Goal: Communication & Community: Answer question/provide support

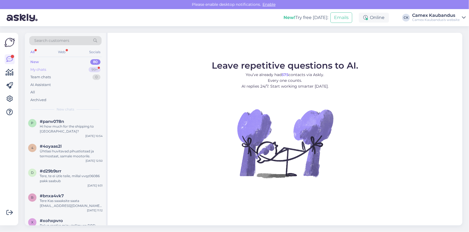
click at [50, 68] on div "My chats 99+" at bounding box center [65, 70] width 72 height 8
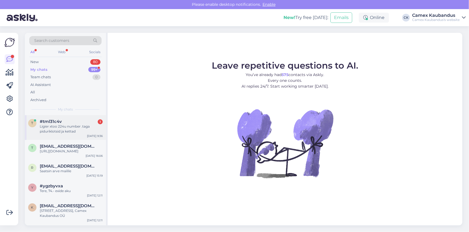
click at [52, 124] on span "#tml31c4v" at bounding box center [51, 121] width 22 height 5
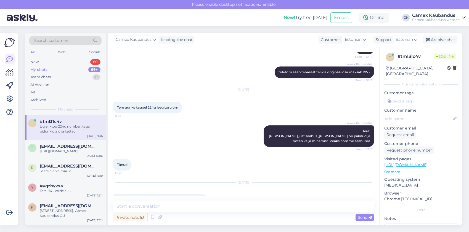
scroll to position [1178, 0]
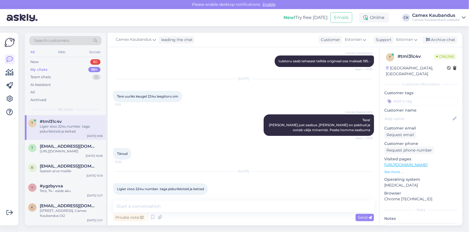
click at [140, 187] on span "Ligier xtoo 224u number .taga piduriklotsid ja kettad" at bounding box center [160, 189] width 87 height 4
copy span "224u"
click at [163, 208] on textarea at bounding box center [243, 207] width 261 height 12
type textarea "Tere,"
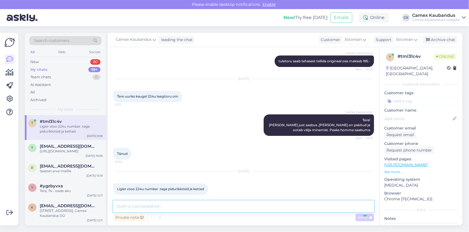
scroll to position [1201, 0]
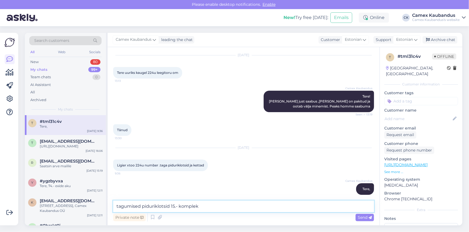
type textarea "tagumised piduriklotsid 15.- komplekt"
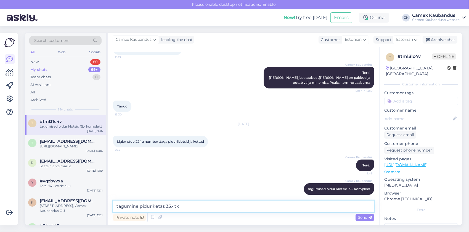
type textarea "tagumine piduriketas 35.- tk"
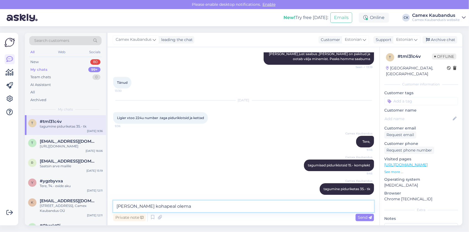
type textarea "[PERSON_NAME] kohapeal olemas"
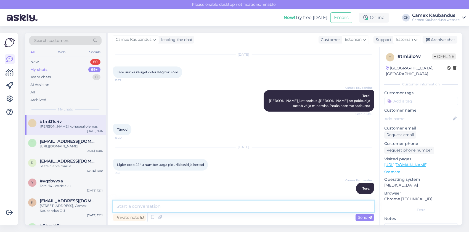
scroll to position [1273, 0]
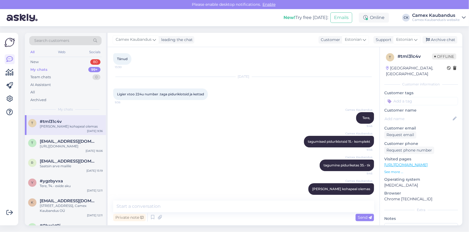
click at [261, 200] on div "Chat started [DATE] Ligieer 224 u starteri hind 14:51 Auto number 224u 14:51 [D…" at bounding box center [244, 136] width 272 height 179
click at [260, 204] on textarea at bounding box center [243, 207] width 261 height 12
click at [260, 205] on textarea at bounding box center [243, 207] width 261 height 12
click at [259, 204] on textarea at bounding box center [243, 207] width 261 height 12
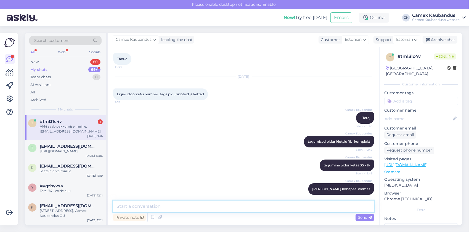
scroll to position [1301, 0]
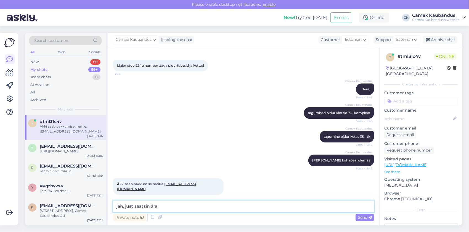
type textarea "jah, just saatsin ära."
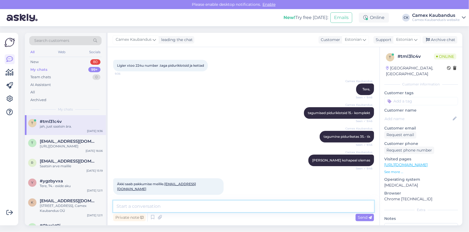
scroll to position [1325, 0]
